Goal: Communication & Community: Connect with others

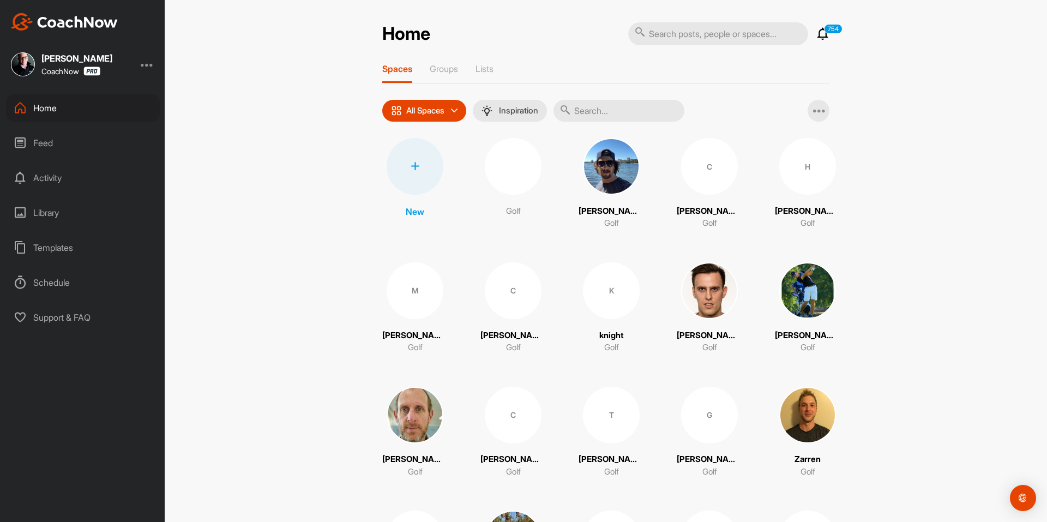
click at [739, 39] on input "text" at bounding box center [718, 33] width 180 height 23
paste input "[PERSON_NAME]"
type input "[PERSON_NAME]"
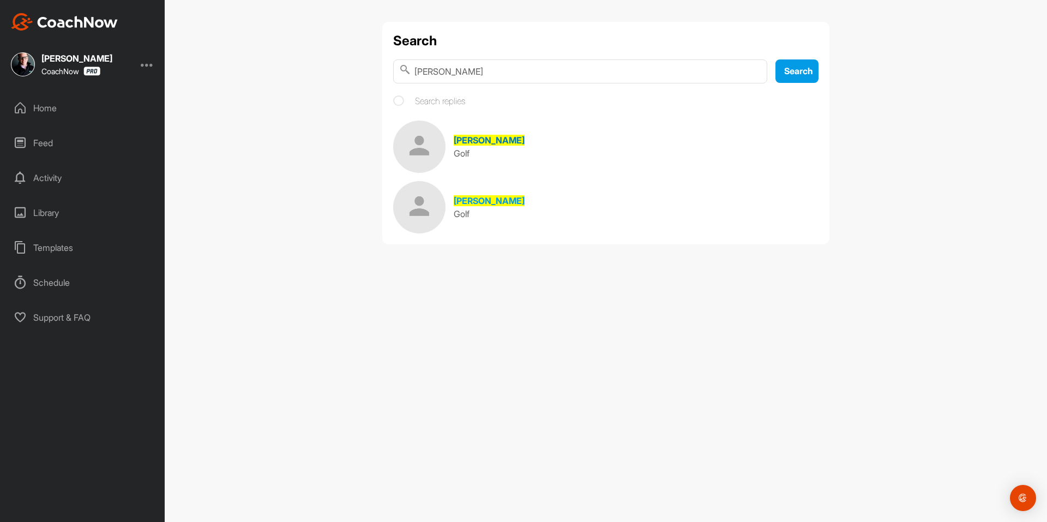
click at [463, 134] on div "[PERSON_NAME]" at bounding box center [489, 140] width 71 height 13
click at [508, 207] on link "[PERSON_NAME] Golf" at bounding box center [606, 207] width 426 height 52
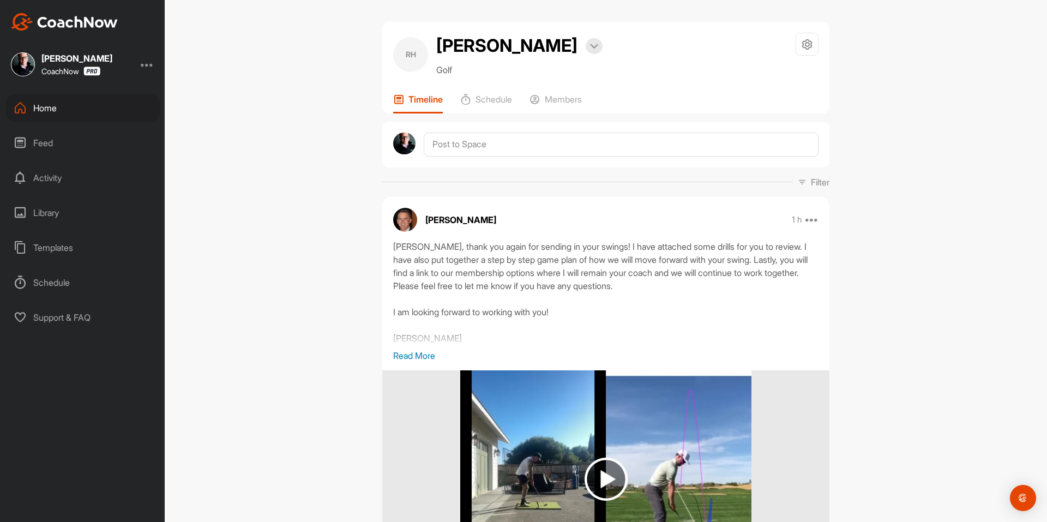
click at [57, 25] on img at bounding box center [64, 21] width 107 height 17
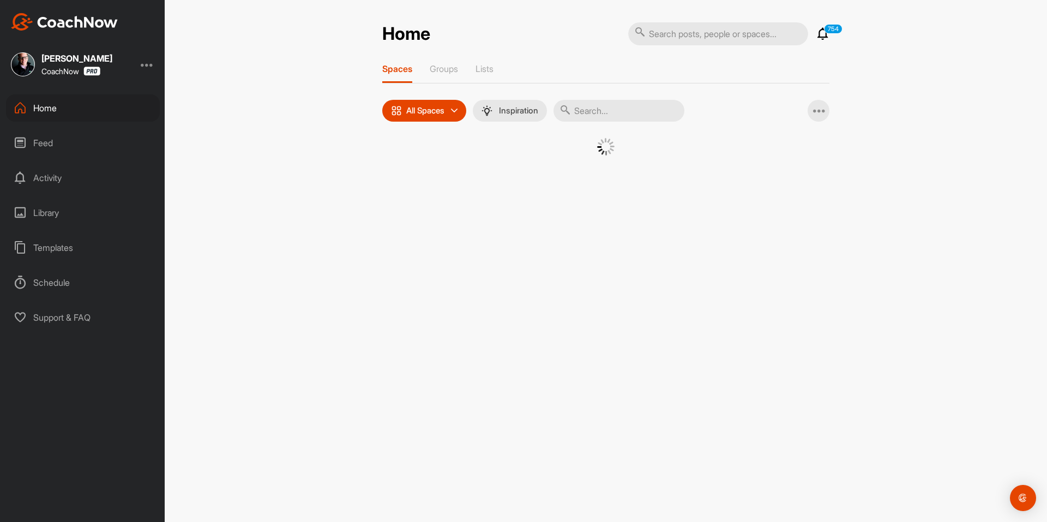
click at [781, 33] on input "text" at bounding box center [718, 33] width 180 height 23
paste input "[PERSON_NAME]"
type input "[PERSON_NAME]"
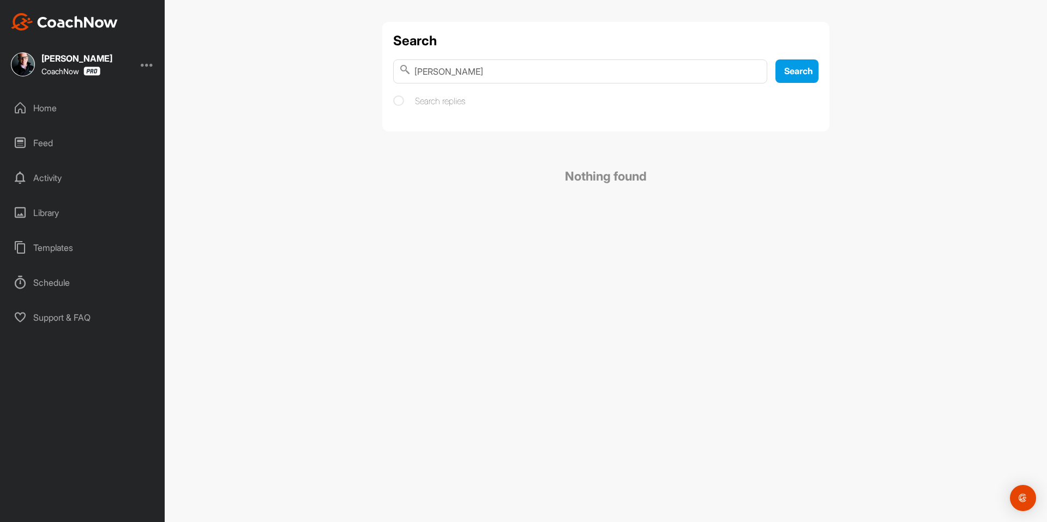
drag, startPoint x: 981, startPoint y: 298, endPoint x: 928, endPoint y: 285, distance: 55.0
click at [980, 298] on div "Search [PERSON_NAME] Search Search replies Nothing found" at bounding box center [606, 261] width 883 height 522
click at [101, 18] on img at bounding box center [64, 21] width 107 height 17
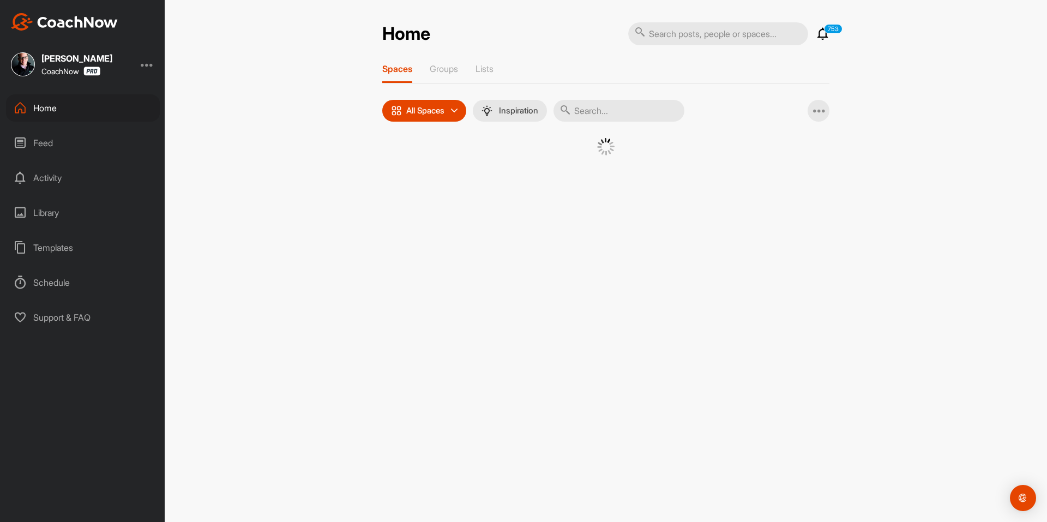
click at [407, 139] on div at bounding box center [605, 160] width 447 height 45
click at [387, 153] on div at bounding box center [605, 160] width 447 height 45
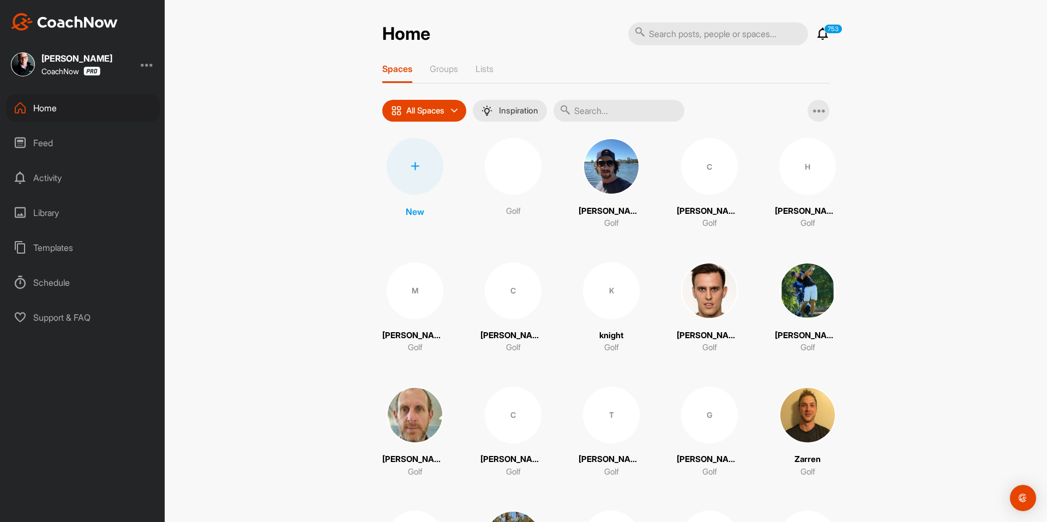
click at [399, 158] on div at bounding box center [415, 166] width 57 height 57
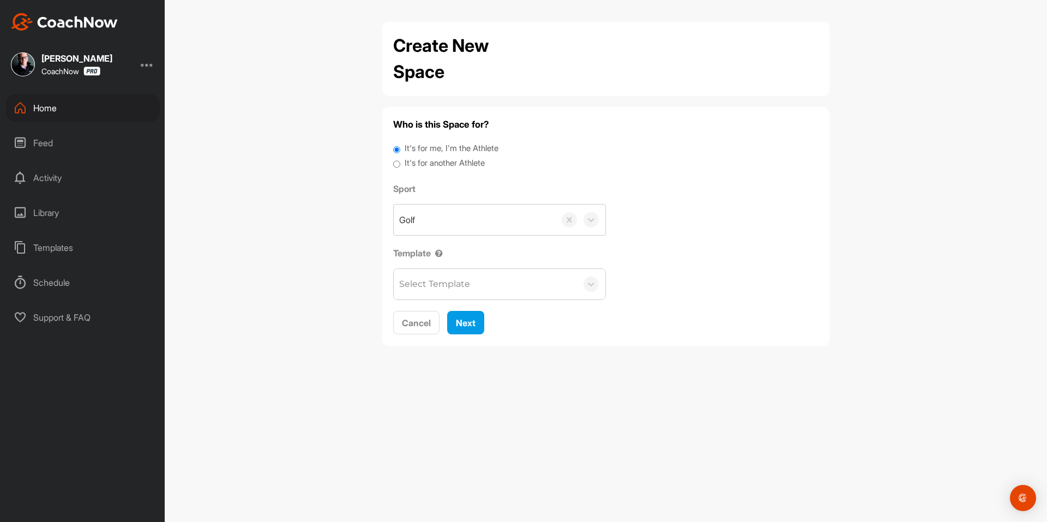
click at [411, 166] on label "It's for another Athlete" at bounding box center [445, 163] width 80 height 13
click at [400, 166] on input "It's for another Athlete" at bounding box center [396, 164] width 7 height 15
radio input "true"
click at [427, 161] on label "It's for another Athlete" at bounding box center [445, 163] width 80 height 13
click at [400, 161] on input "It's for another Athlete" at bounding box center [396, 164] width 7 height 15
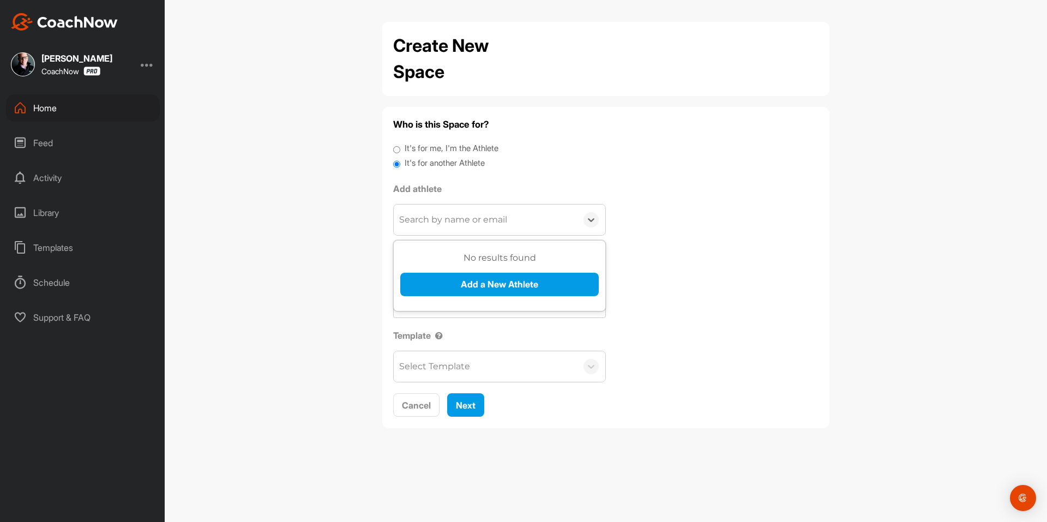
click at [450, 214] on div "Search by name or email" at bounding box center [453, 219] width 108 height 13
paste input "[EMAIL_ADDRESS][DOMAIN_NAME]"
type input "[EMAIL_ADDRESS][DOMAIN_NAME]"
click at [461, 290] on button "Add a New Athlete" at bounding box center [499, 284] width 199 height 23
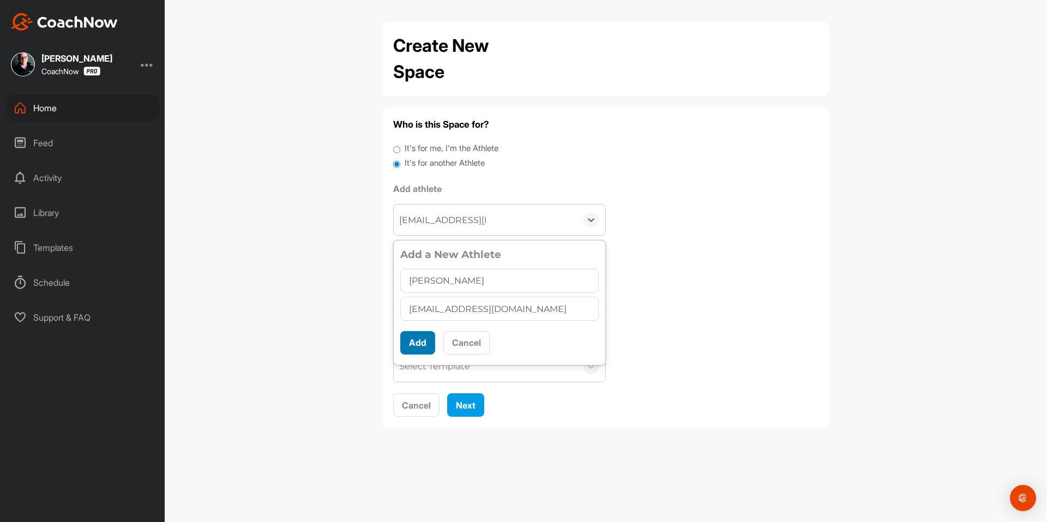
type input "[PERSON_NAME]"
click at [420, 335] on button "Add" at bounding box center [417, 342] width 35 height 23
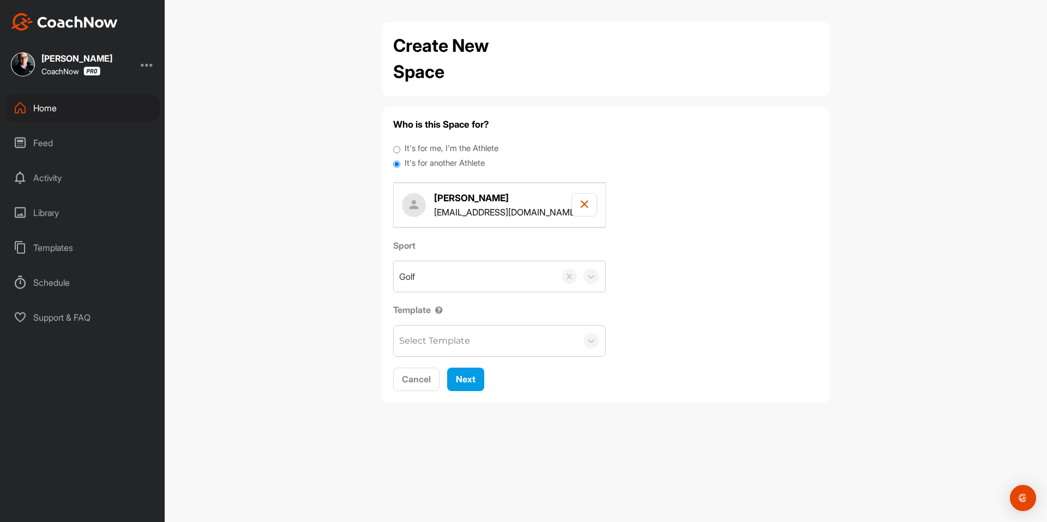
click at [435, 337] on div "Select Template" at bounding box center [434, 340] width 71 height 13
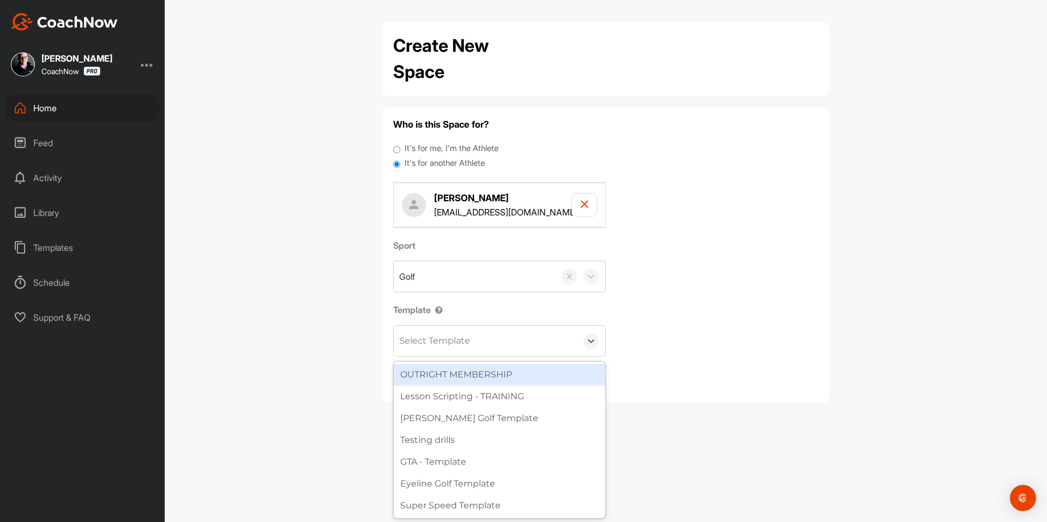
click at [481, 374] on div "OUTRIGHT MEMBERSHIP" at bounding box center [500, 375] width 212 height 22
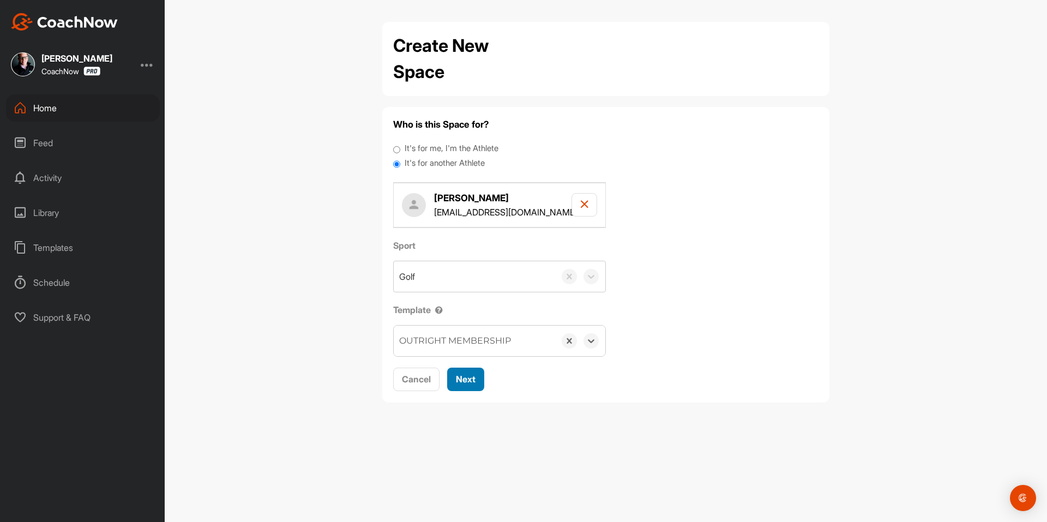
click at [474, 371] on button "Next" at bounding box center [465, 379] width 37 height 23
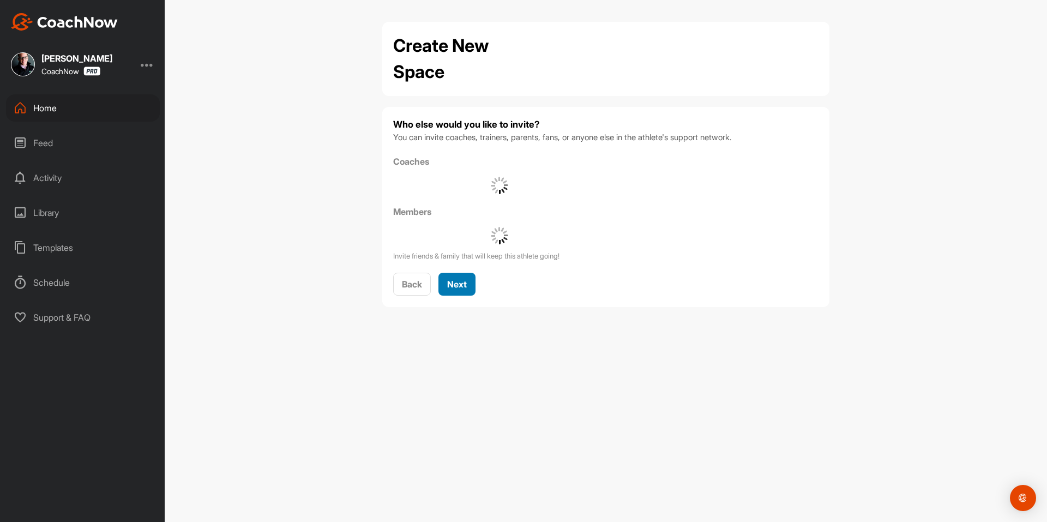
click at [472, 278] on button "Next" at bounding box center [457, 284] width 37 height 23
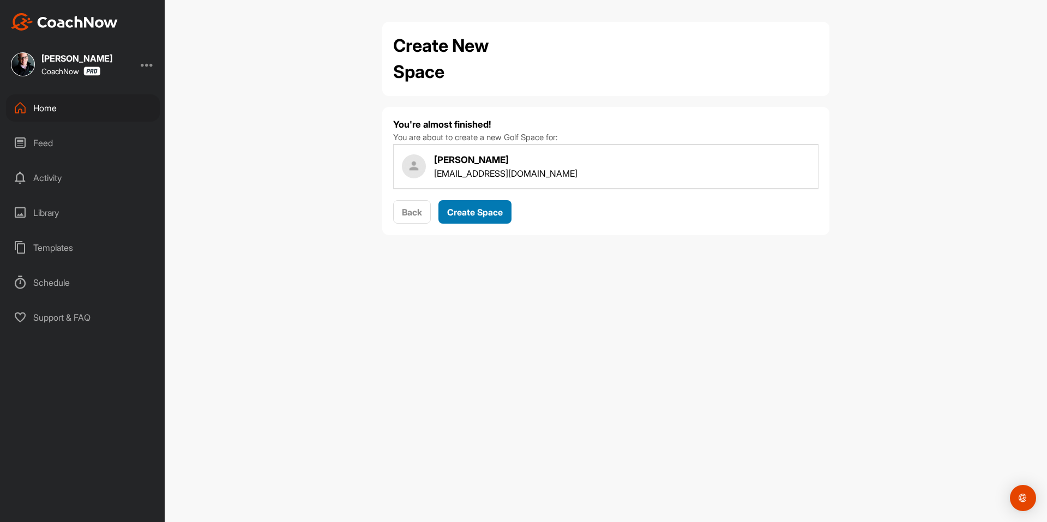
click at [487, 220] on button "Create Space" at bounding box center [475, 211] width 73 height 23
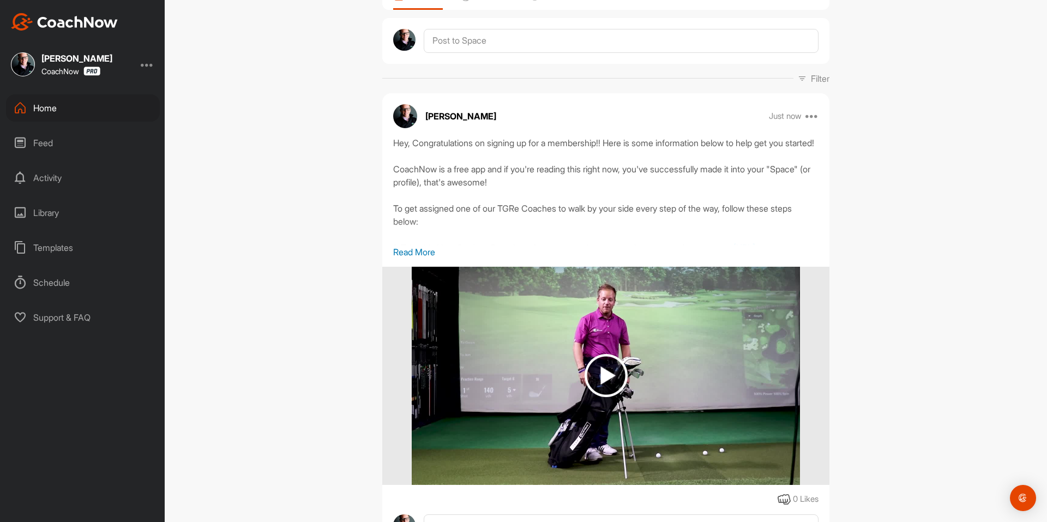
scroll to position [109, 0]
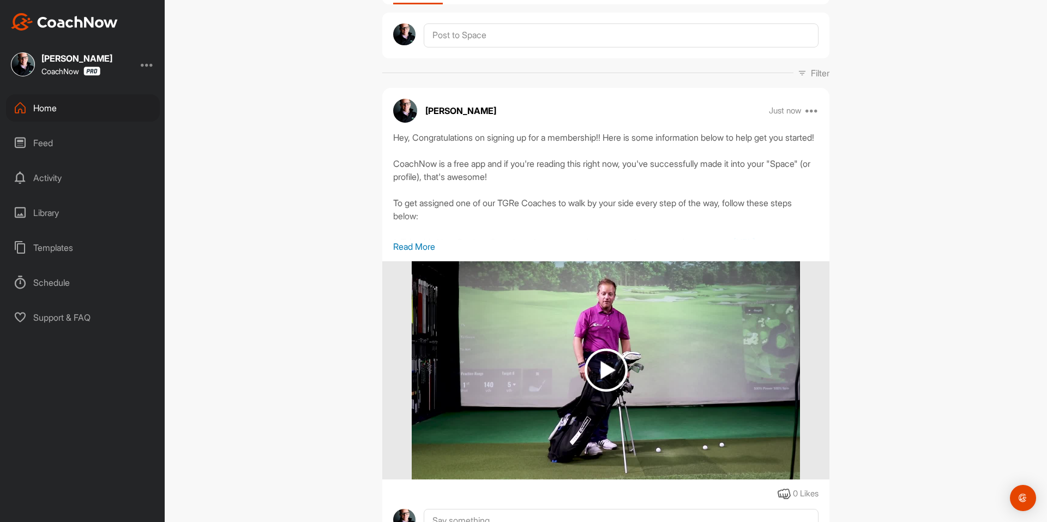
click at [414, 247] on p "Read More" at bounding box center [606, 246] width 426 height 13
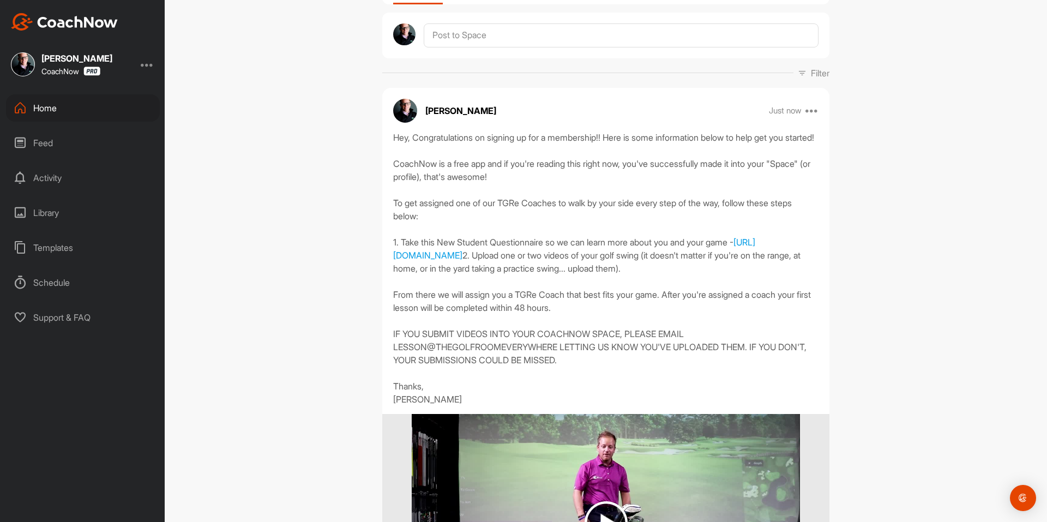
click at [799, 115] on p "Just now" at bounding box center [785, 110] width 33 height 11
click at [811, 112] on icon at bounding box center [812, 110] width 13 height 13
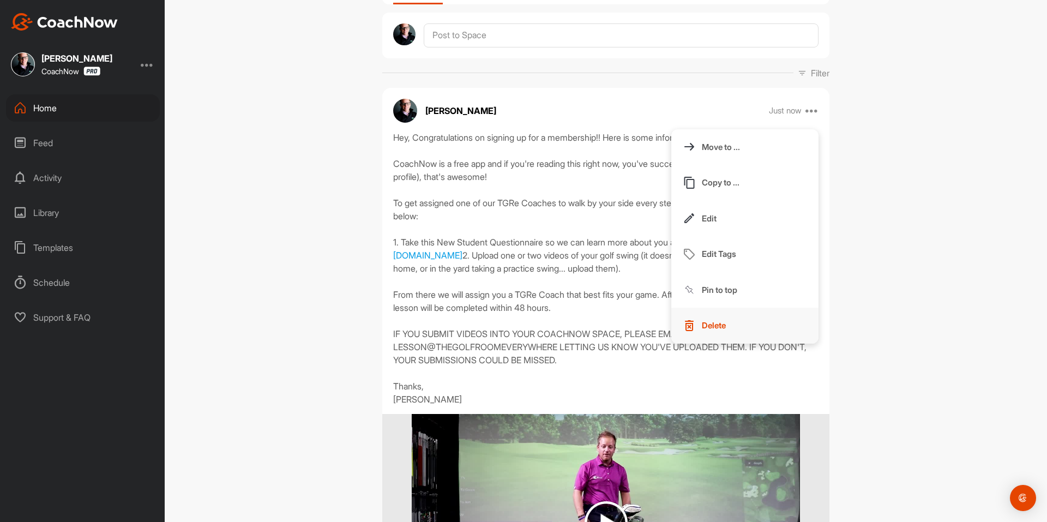
click at [706, 321] on p "Delete" at bounding box center [714, 325] width 24 height 11
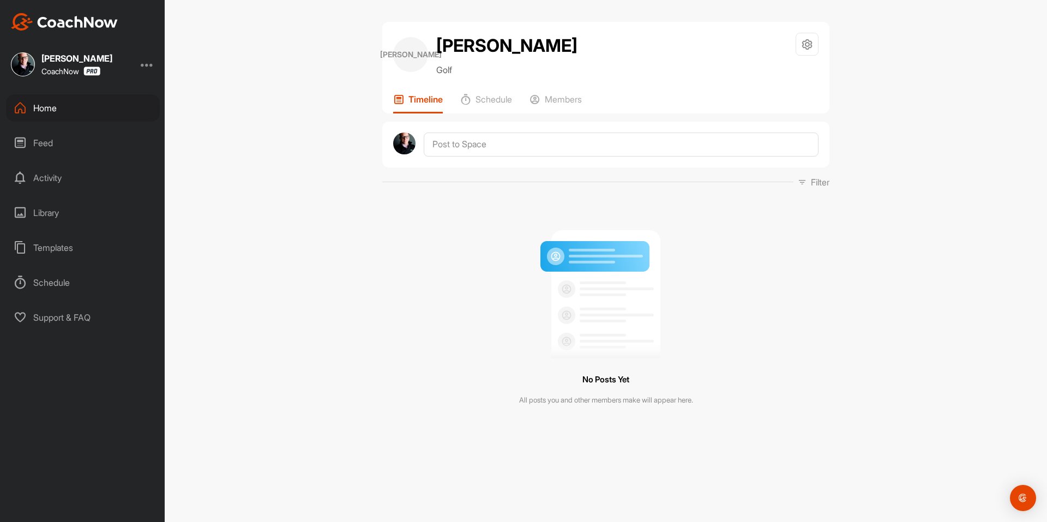
scroll to position [0, 0]
click at [524, 138] on textarea at bounding box center [621, 145] width 395 height 24
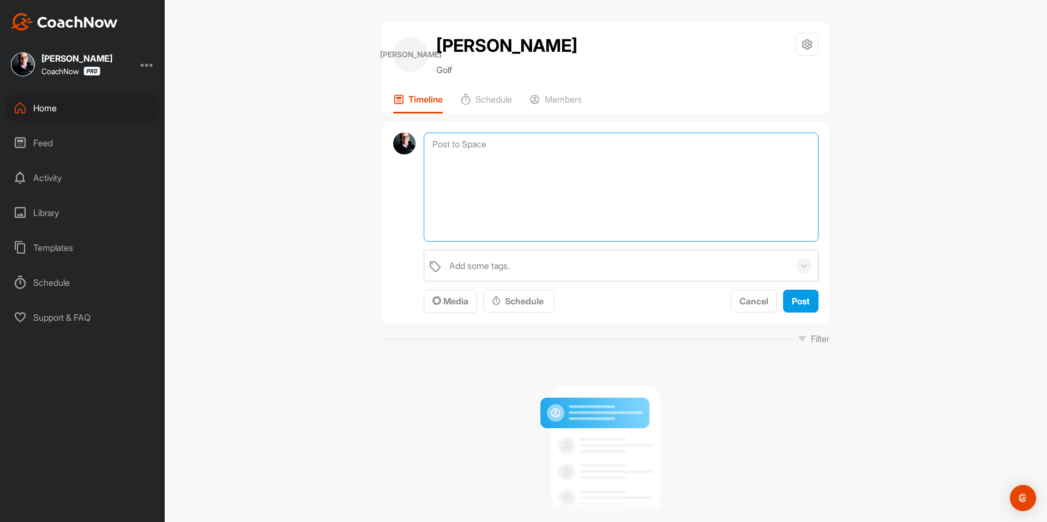
paste textarea "Congratulations! You've signed up for a Membership! Your assigned coach will be…"
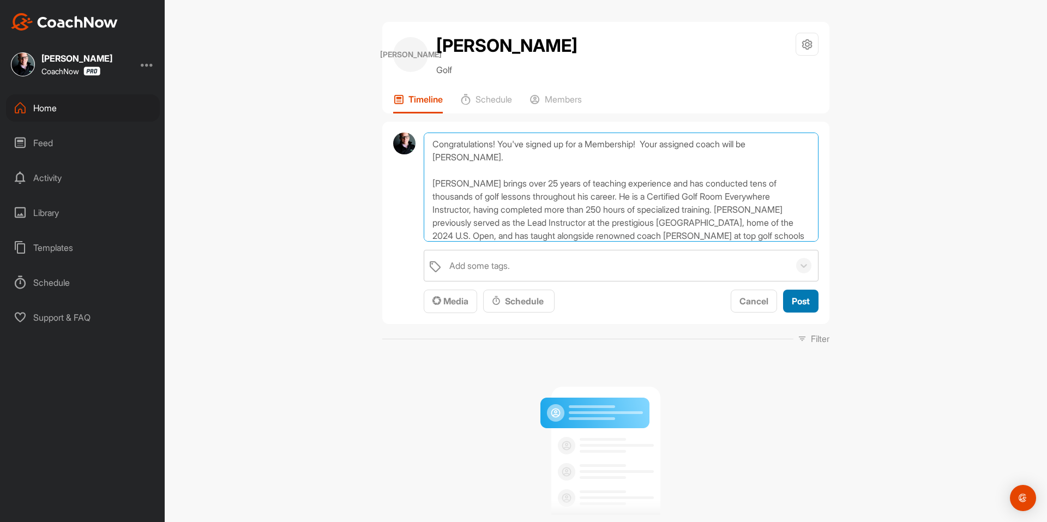
type textarea "Congratulations! You've signed up for a Membership! Your assigned coach will be…"
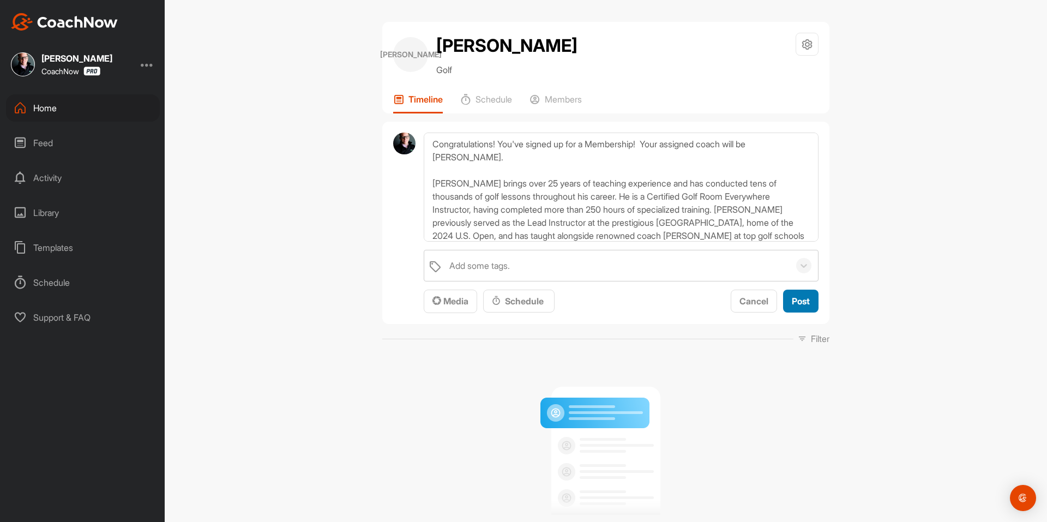
click at [800, 302] on span "Post" at bounding box center [801, 301] width 18 height 11
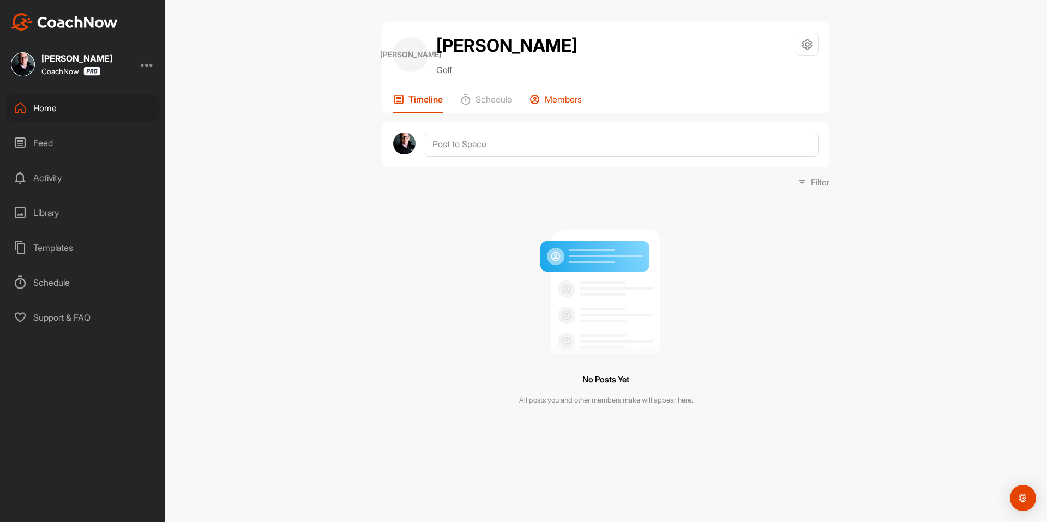
click at [561, 106] on div "Members" at bounding box center [556, 104] width 52 height 20
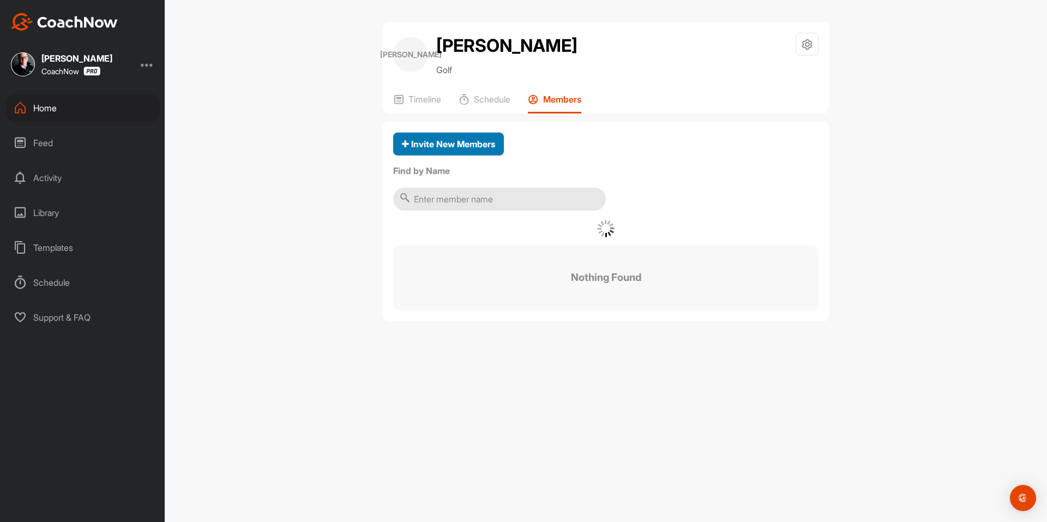
click at [460, 151] on button "Invite New Members" at bounding box center [448, 144] width 111 height 23
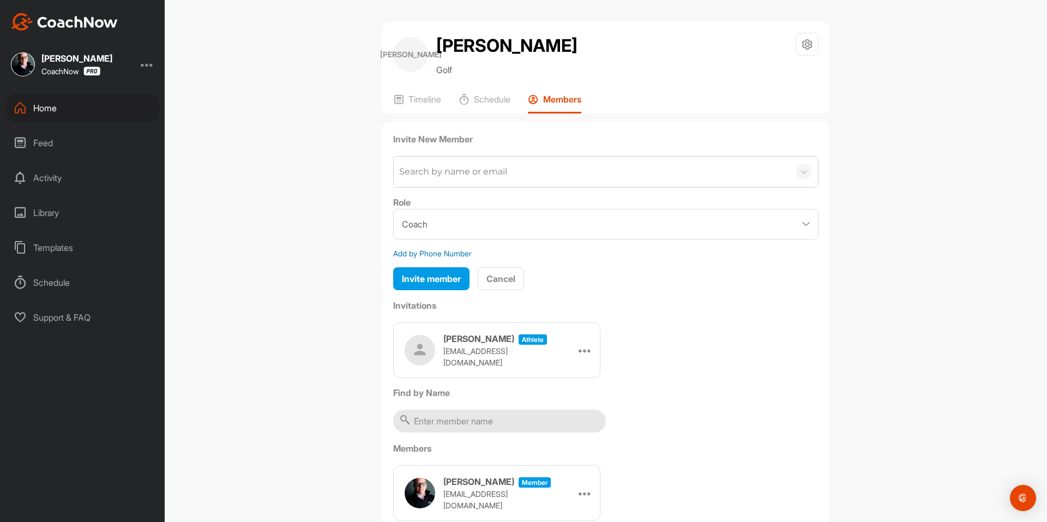
click at [449, 167] on div "Search by name or email" at bounding box center [453, 171] width 108 height 13
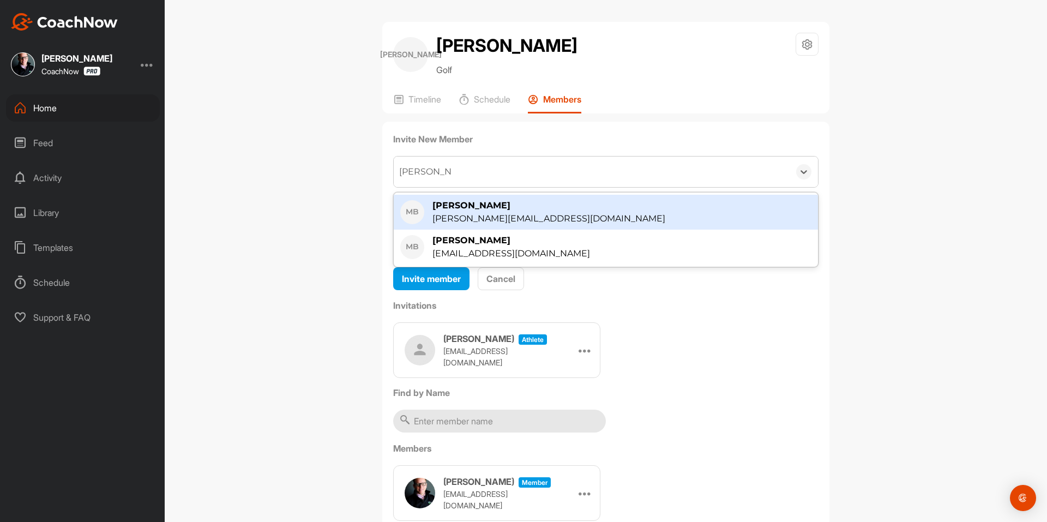
type input "[PERSON_NAME]"
click at [532, 213] on div "[PERSON_NAME][EMAIL_ADDRESS][DOMAIN_NAME]" at bounding box center [549, 218] width 233 height 13
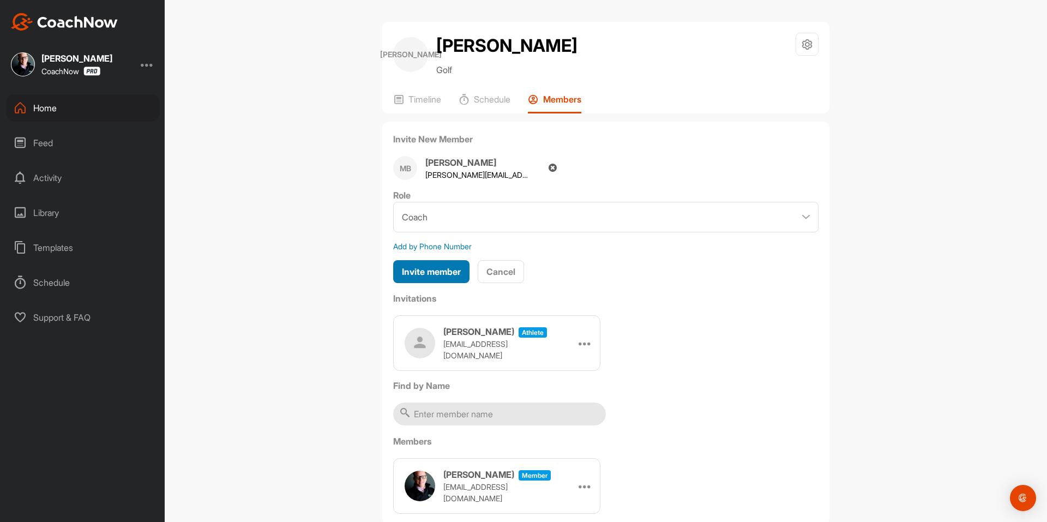
click at [443, 267] on span "Invite member" at bounding box center [431, 271] width 59 height 11
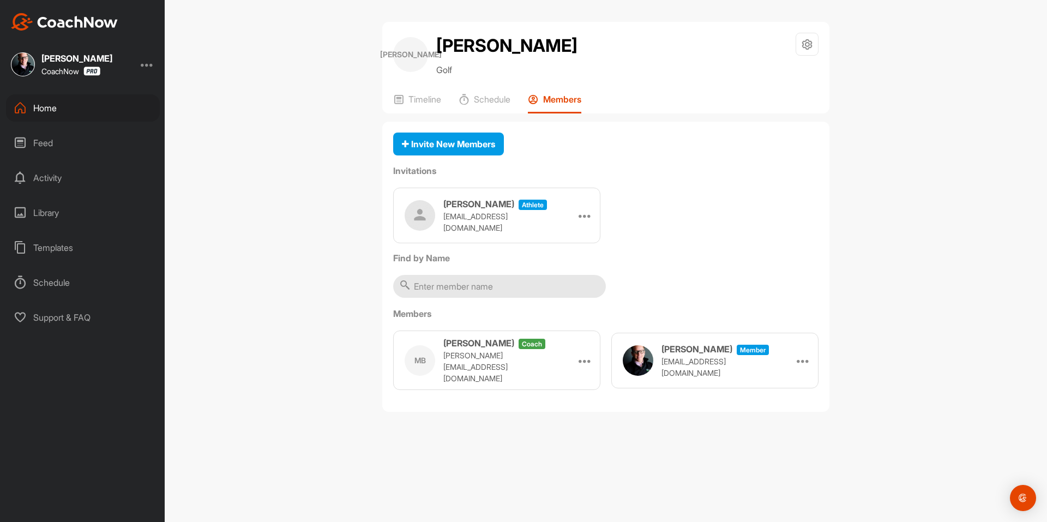
click at [586, 213] on icon at bounding box center [585, 215] width 13 height 13
click at [569, 319] on li "Copy Link" at bounding box center [564, 314] width 58 height 34
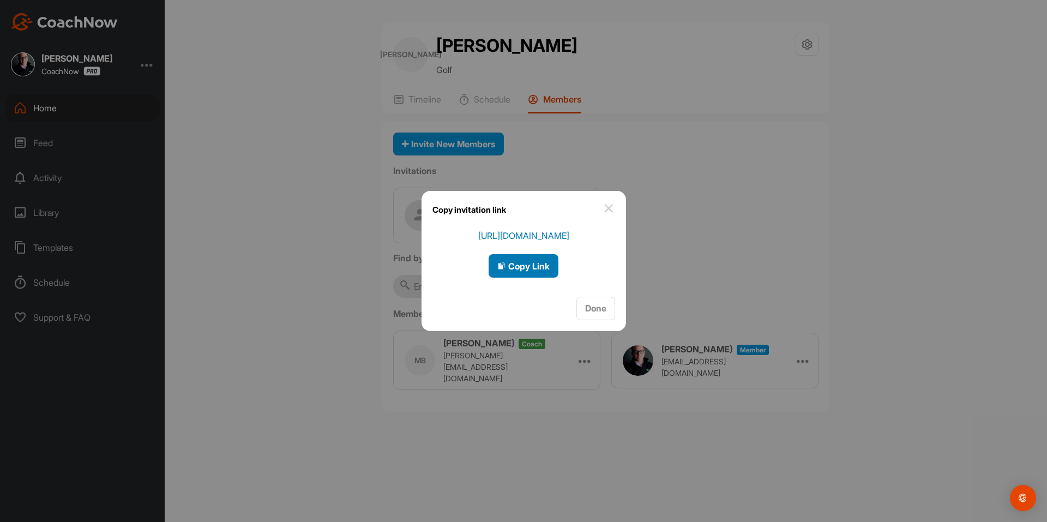
click at [541, 261] on span "Copy Link" at bounding box center [524, 266] width 52 height 11
drag, startPoint x: 538, startPoint y: 275, endPoint x: 528, endPoint y: 271, distance: 11.2
click at [536, 273] on button "Copy Link" at bounding box center [524, 265] width 70 height 23
click at [611, 206] on img at bounding box center [608, 208] width 13 height 13
